Goal: Transaction & Acquisition: Download file/media

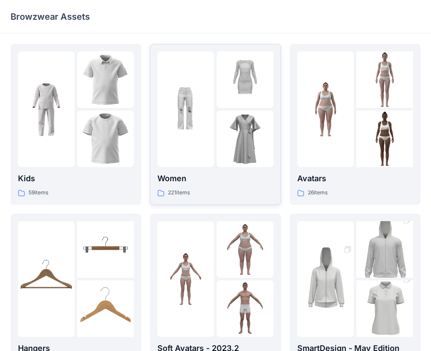
click at [206, 105] on img at bounding box center [185, 109] width 57 height 57
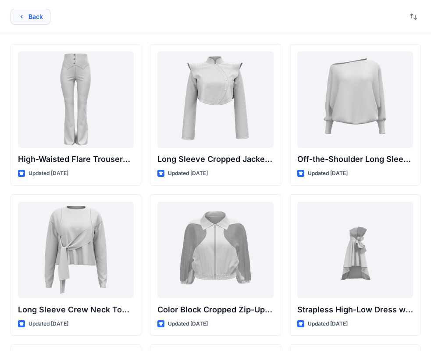
click at [41, 20] on button "Back" at bounding box center [31, 17] width 40 height 16
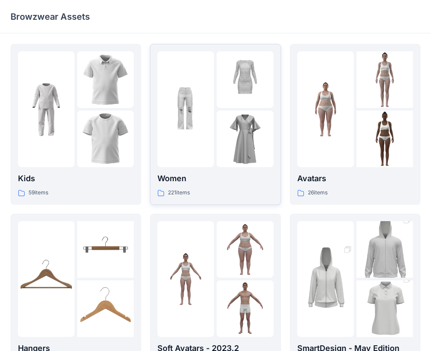
click at [194, 183] on p "Women" at bounding box center [215, 178] width 116 height 12
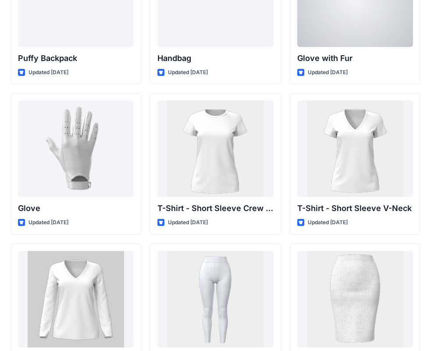
scroll to position [6860, 0]
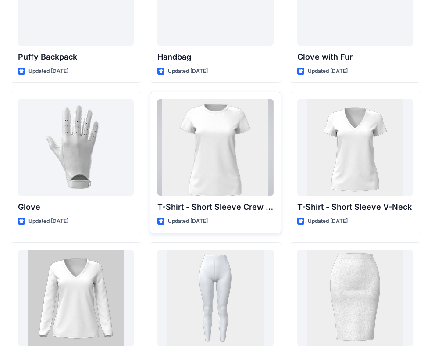
click at [242, 143] on div at bounding box center [215, 147] width 116 height 96
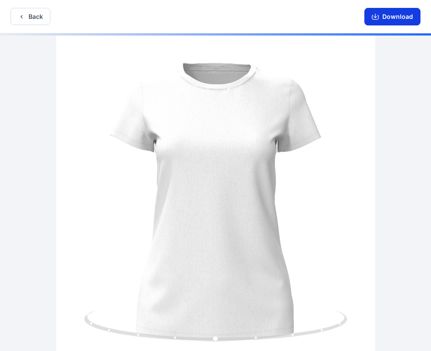
click at [395, 17] on button "Download" at bounding box center [392, 17] width 56 height 18
